Goal: Task Accomplishment & Management: Manage account settings

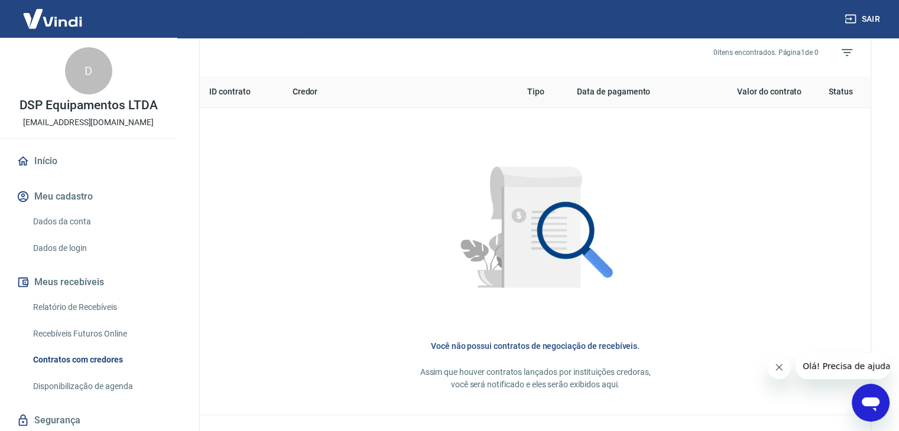
scroll to position [531, 0]
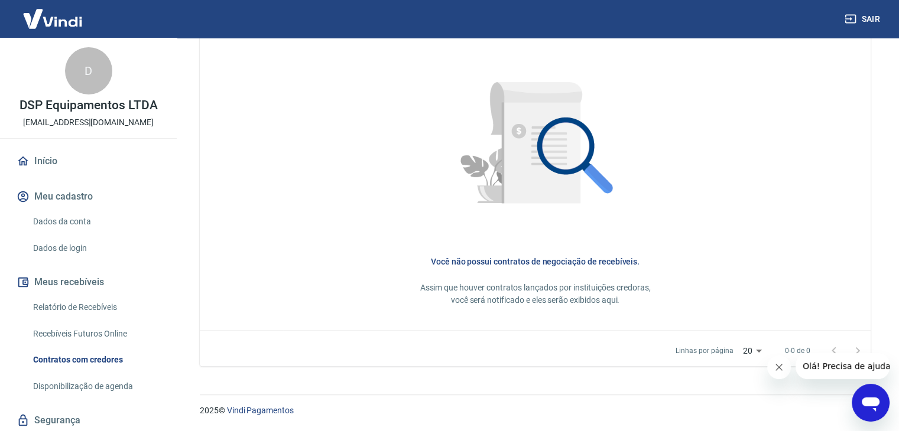
click at [90, 83] on div "D" at bounding box center [88, 70] width 47 height 47
click at [54, 160] on link "Início" at bounding box center [88, 161] width 148 height 26
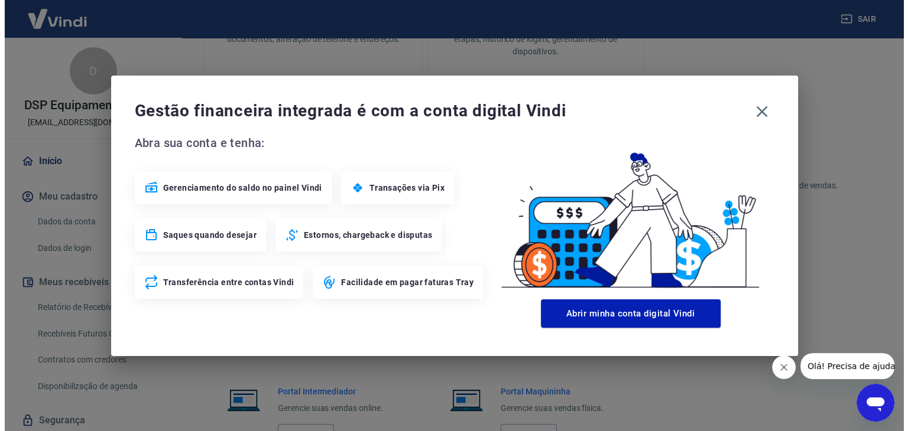
scroll to position [624, 0]
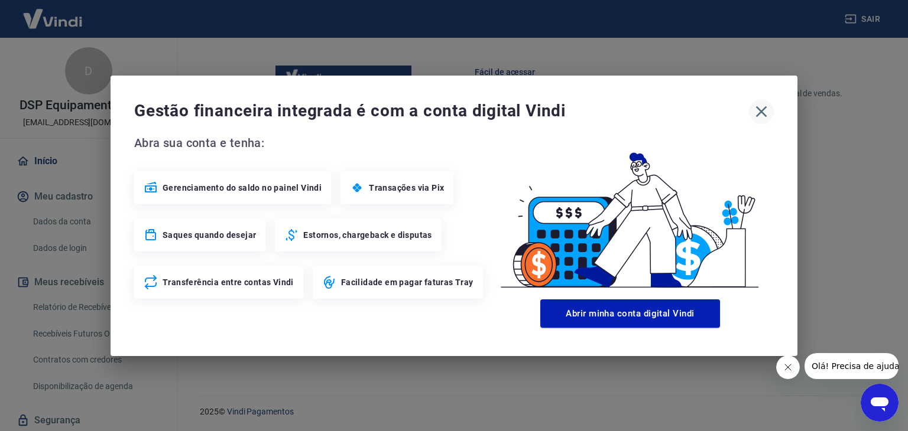
click at [762, 112] on icon "button" at bounding box center [761, 111] width 11 height 11
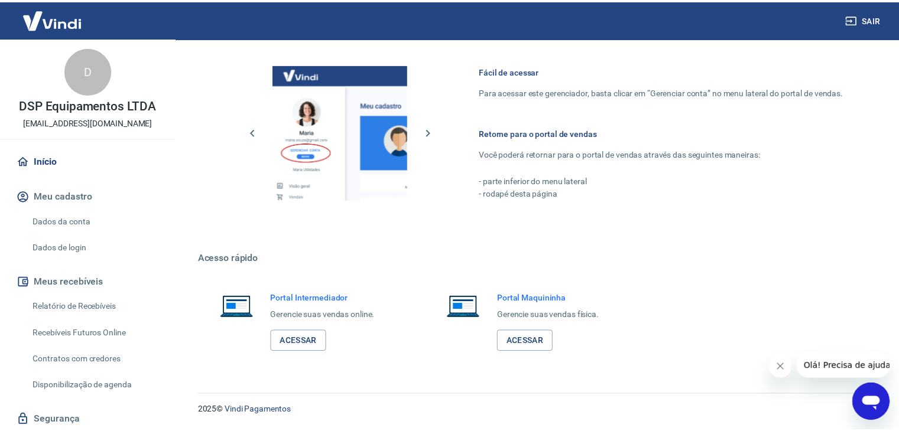
scroll to position [612, 0]
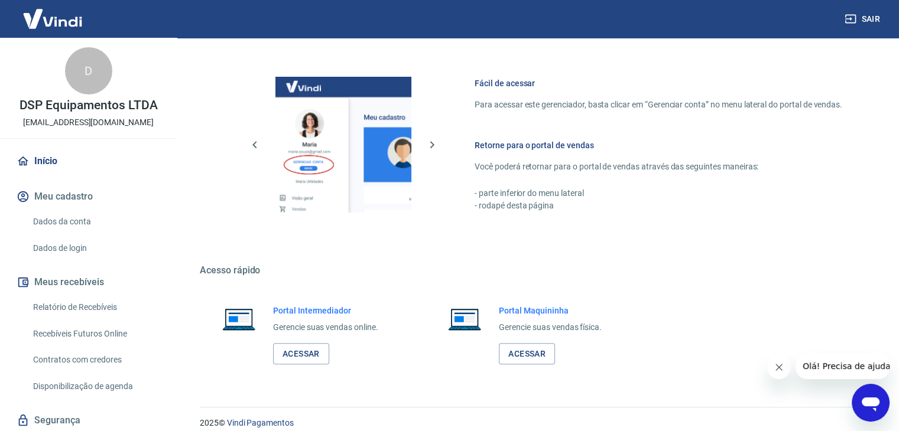
click at [877, 407] on icon "Abrir janela de mensagens" at bounding box center [870, 402] width 21 height 21
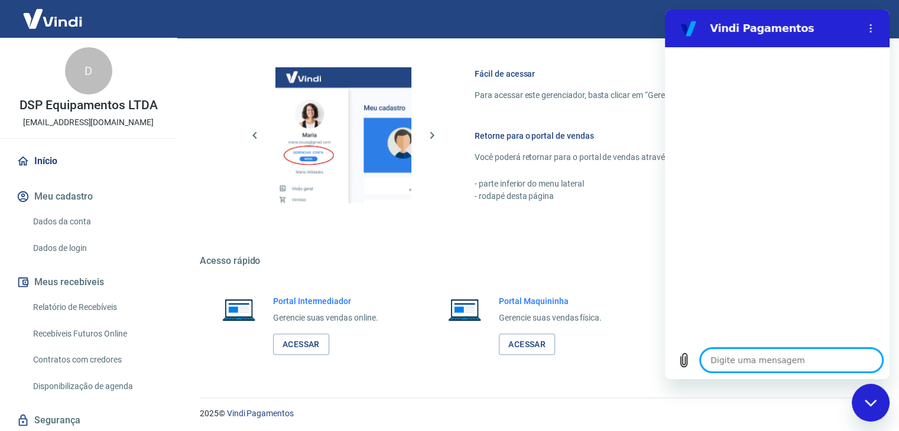
scroll to position [624, 0]
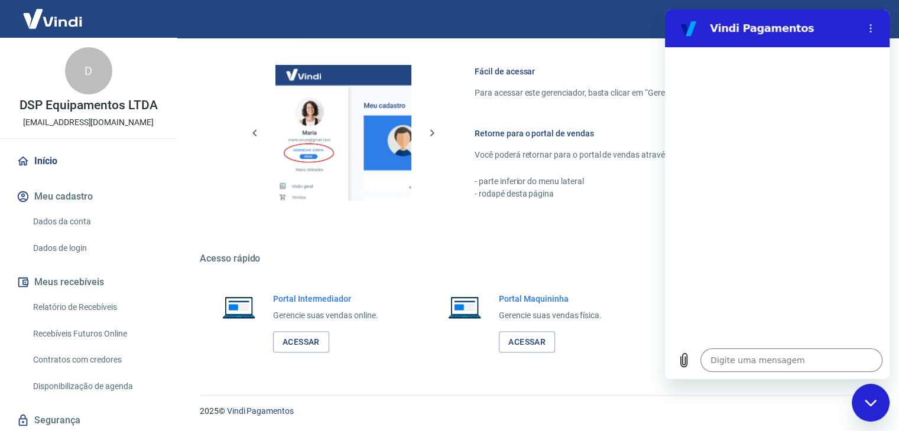
click at [870, 400] on icon "Fechar janela de mensagens" at bounding box center [871, 404] width 12 height 8
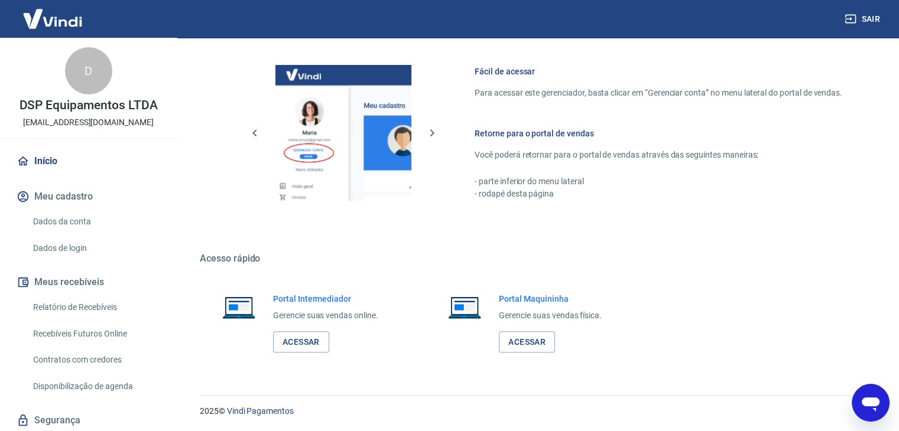
click at [871, 399] on icon "Abrir janela de mensagens" at bounding box center [871, 405] width 18 height 14
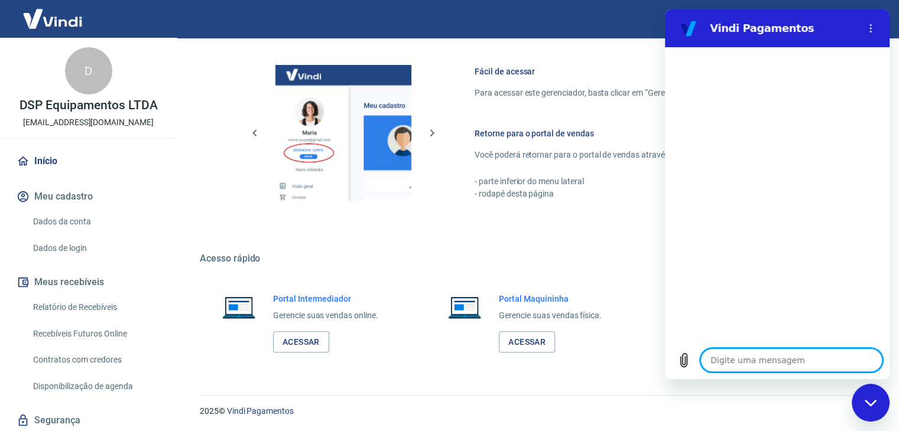
click at [751, 365] on textarea at bounding box center [791, 361] width 182 height 24
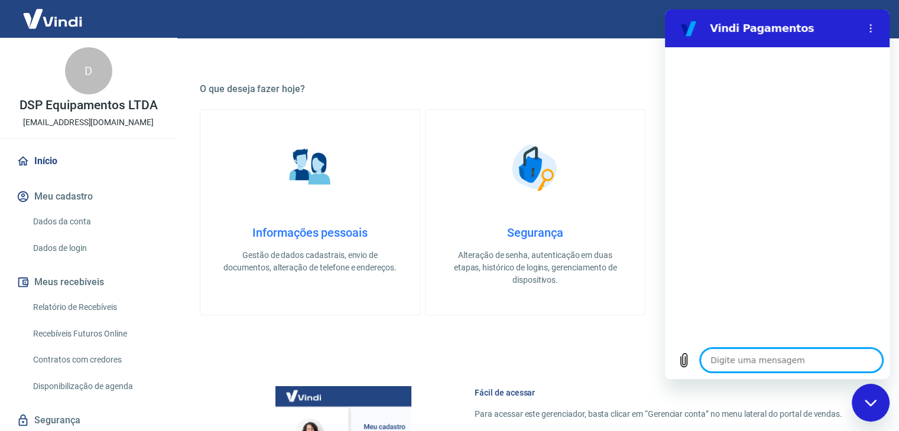
scroll to position [270, 0]
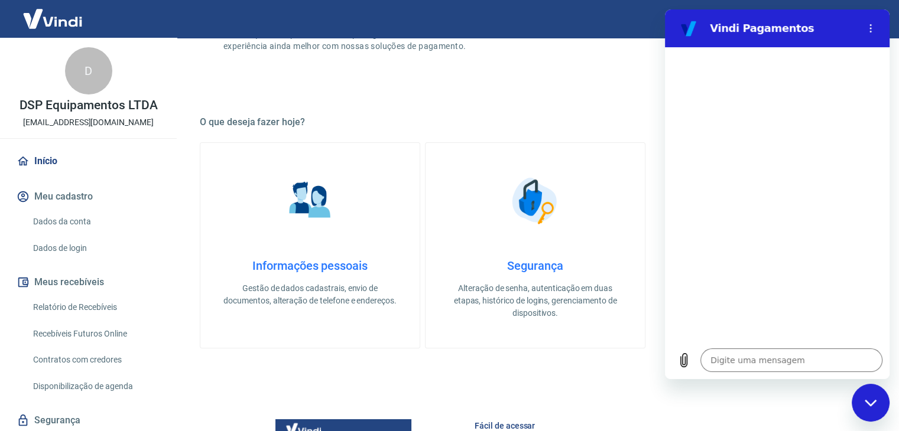
drag, startPoint x: 867, startPoint y: 404, endPoint x: 1703, endPoint y: 784, distance: 918.4
click at [867, 404] on icon "Fechar janela de mensagens" at bounding box center [870, 403] width 12 height 7
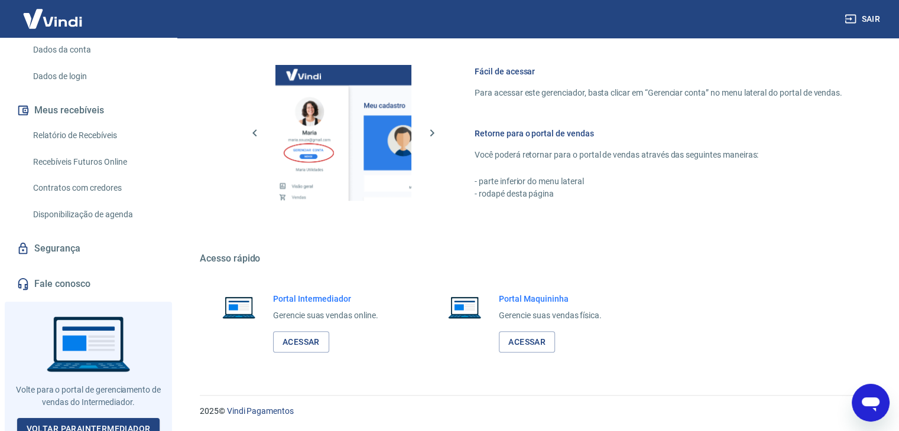
scroll to position [181, 0]
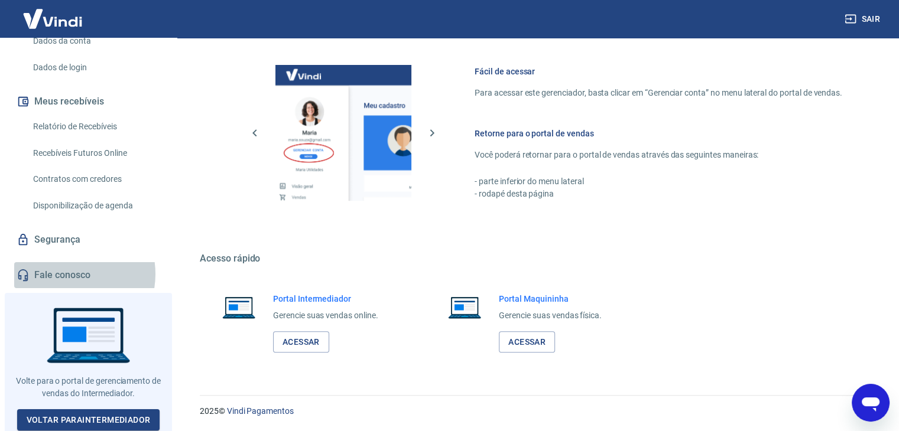
click at [66, 274] on link "Fale conosco" at bounding box center [88, 275] width 148 height 26
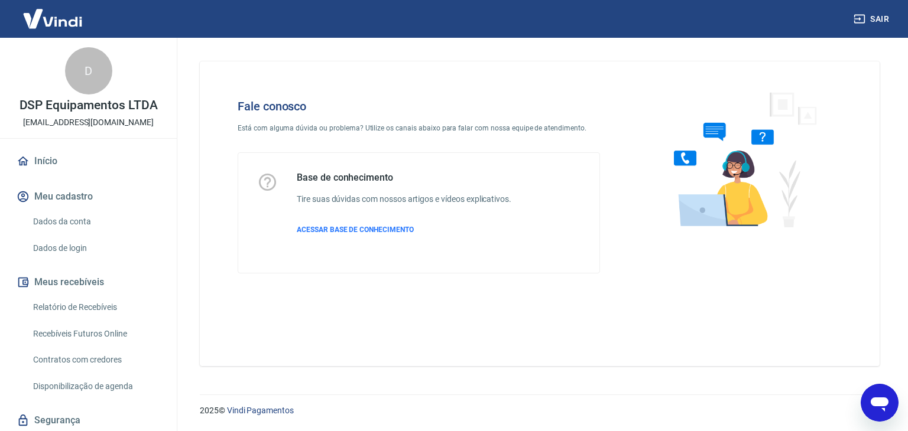
type textarea "x"
click at [45, 159] on link "Início" at bounding box center [88, 161] width 148 height 26
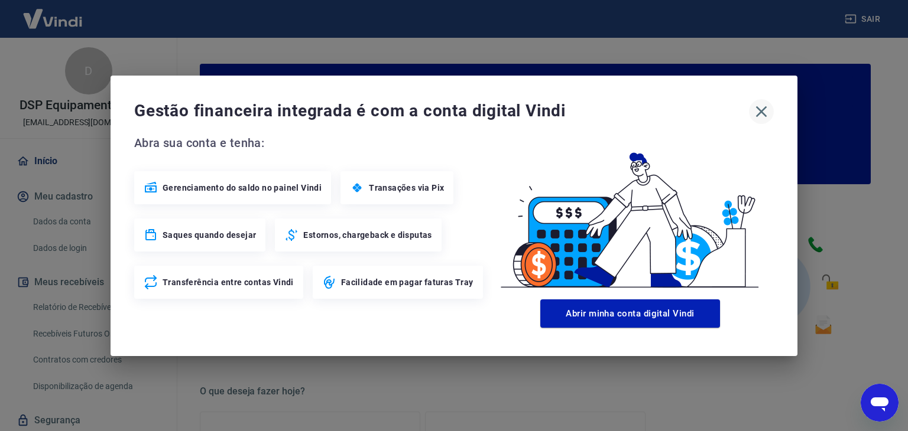
click at [757, 113] on icon "button" at bounding box center [761, 111] width 19 height 19
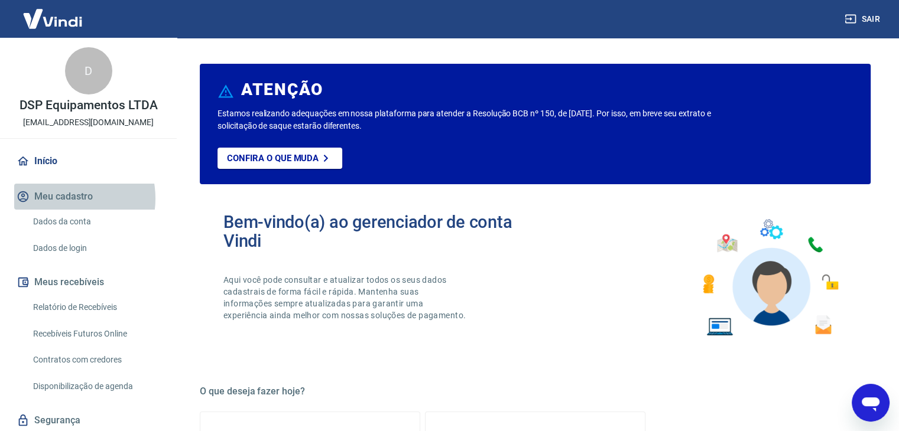
click at [63, 199] on button "Meu cadastro" at bounding box center [88, 197] width 148 height 26
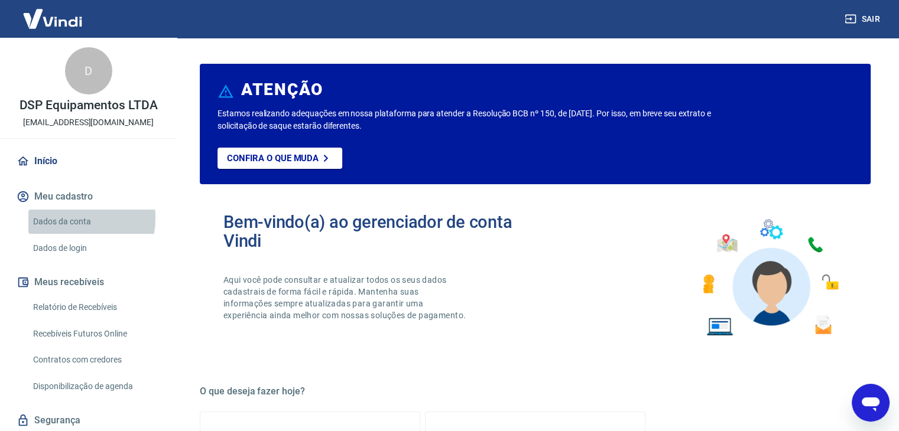
click at [61, 218] on link "Dados da conta" at bounding box center [95, 222] width 134 height 24
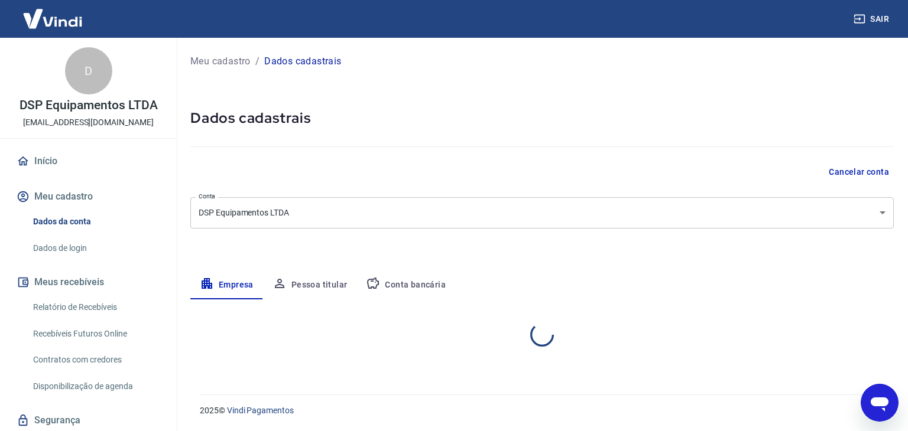
select select "SC"
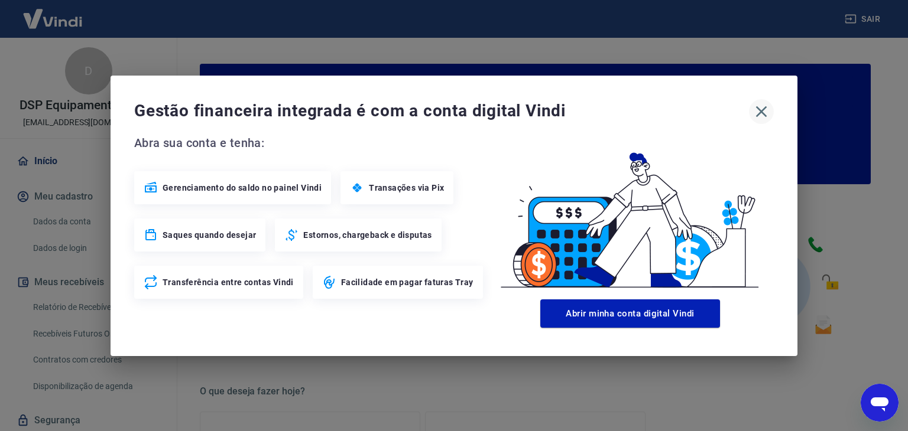
drag, startPoint x: 756, startPoint y: 111, endPoint x: 748, endPoint y: 111, distance: 7.7
click at [756, 111] on icon "button" at bounding box center [761, 111] width 19 height 19
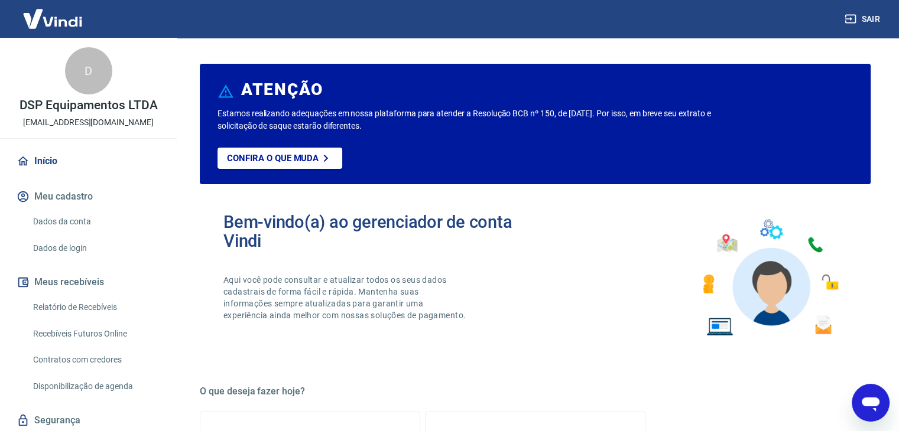
click at [48, 161] on link "Início" at bounding box center [88, 161] width 148 height 26
type textarea "x"
